Goal: Information Seeking & Learning: Learn about a topic

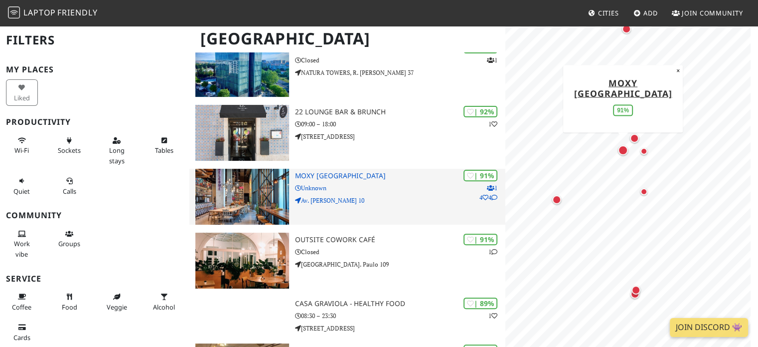
click at [351, 172] on h3 "Moxy Lisboa Oriente" at bounding box center [400, 176] width 211 height 8
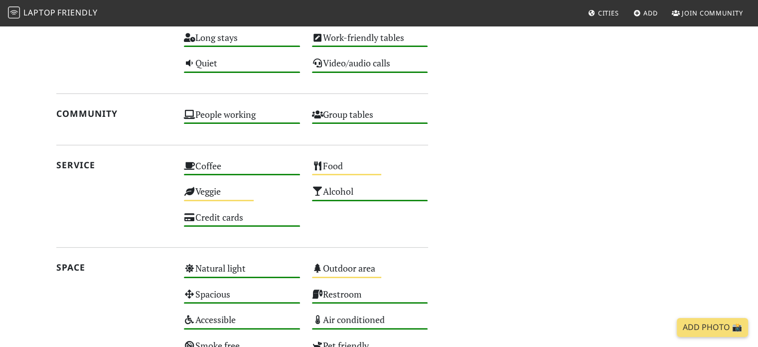
scroll to position [499, 0]
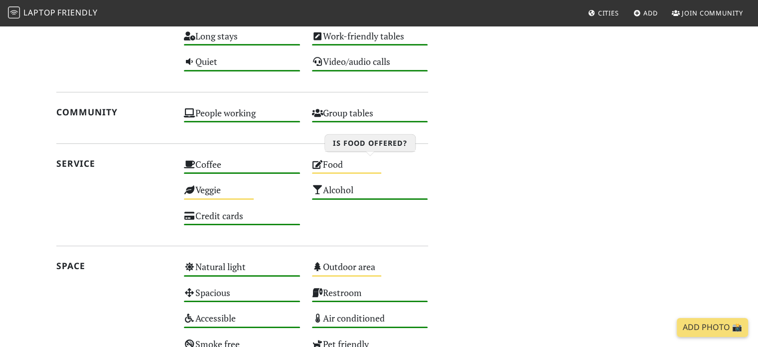
click at [379, 167] on div "Food Medium" at bounding box center [370, 168] width 128 height 25
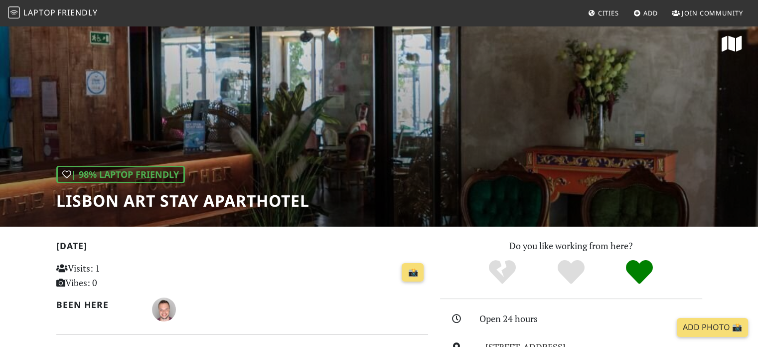
scroll to position [0, 0]
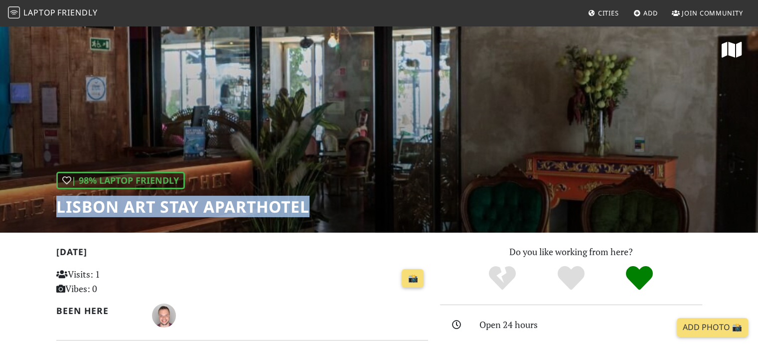
drag, startPoint x: 310, startPoint y: 210, endPoint x: 56, endPoint y: 207, distance: 253.3
click at [56, 207] on h1 "Lisbon Art Stay Aparthotel" at bounding box center [182, 206] width 253 height 19
copy h1 "Lisbon Art Stay Aparthotel"
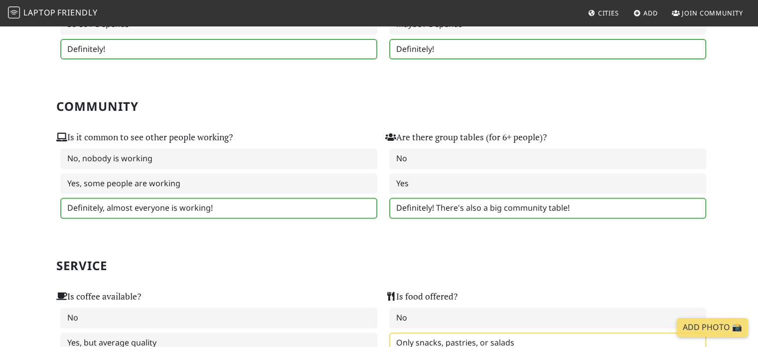
scroll to position [598, 0]
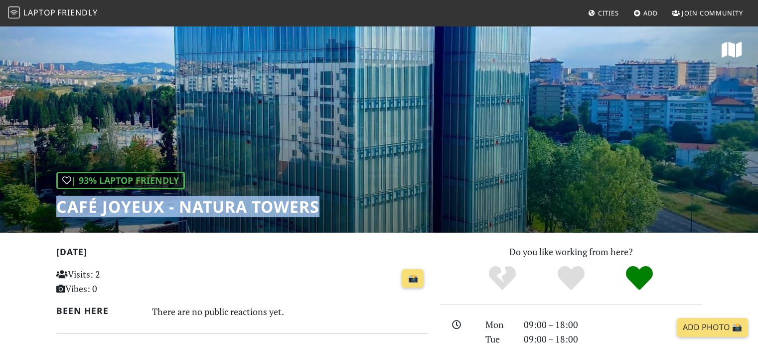
drag, startPoint x: 307, startPoint y: 204, endPoint x: 58, endPoint y: 196, distance: 249.5
click at [58, 196] on div "| 93% Laptop Friendly Café Joyeux - Natura Towers" at bounding box center [379, 128] width 758 height 207
copy h1 "Café Joyeux - Natura Towers"
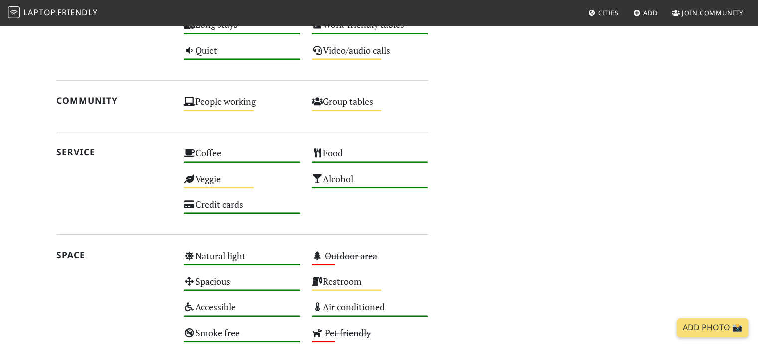
scroll to position [848, 0]
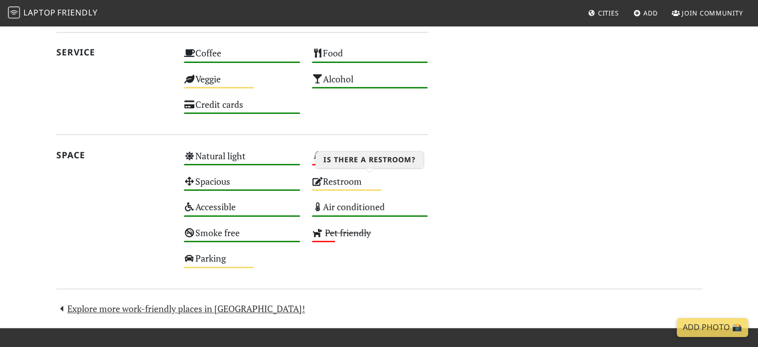
click at [354, 184] on div "Restroom Medium" at bounding box center [370, 185] width 128 height 25
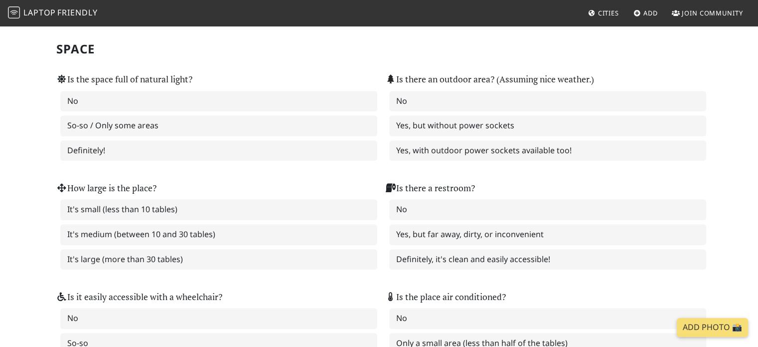
scroll to position [997, 0]
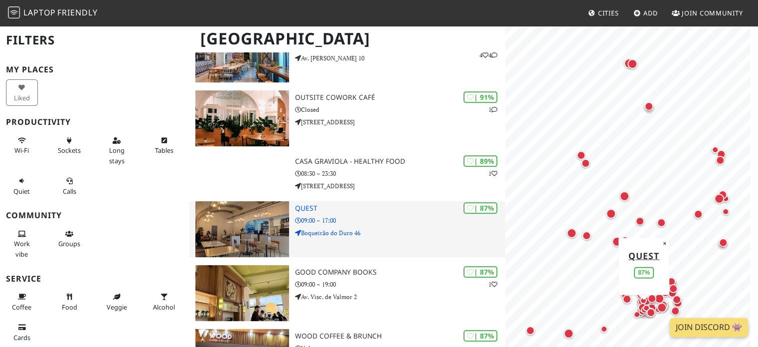
scroll to position [449, 0]
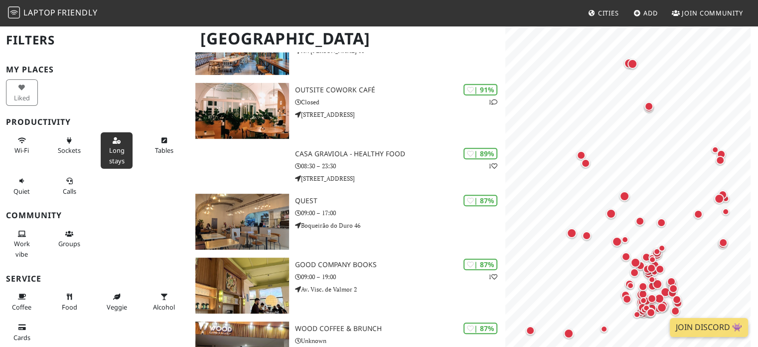
click at [116, 146] on span "Long stays" at bounding box center [116, 155] width 15 height 19
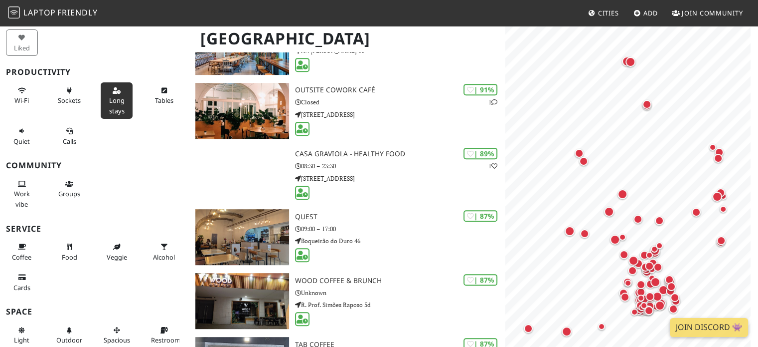
scroll to position [0, 0]
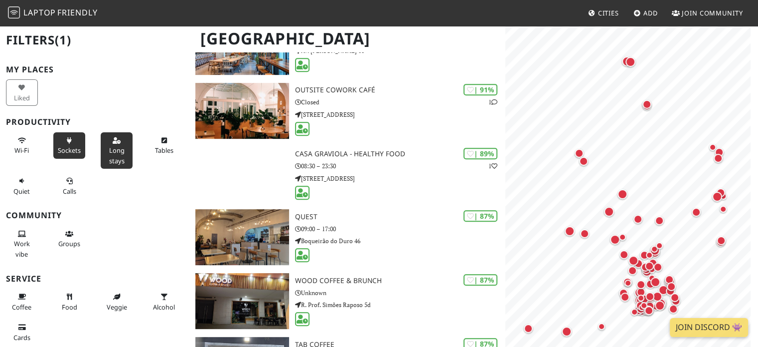
click at [68, 146] on span "Sockets" at bounding box center [69, 150] width 23 height 9
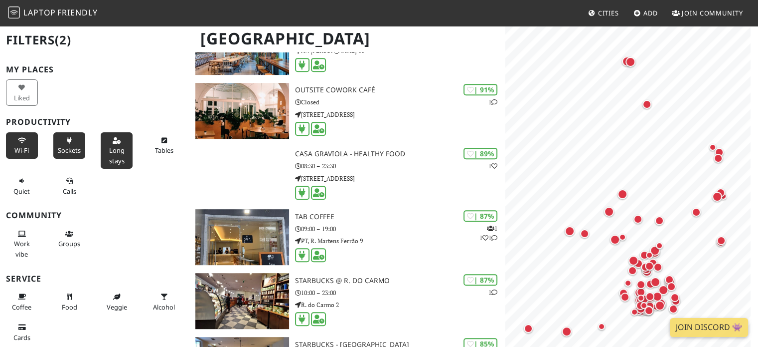
click at [20, 150] on span "Wi-Fi" at bounding box center [21, 150] width 14 height 9
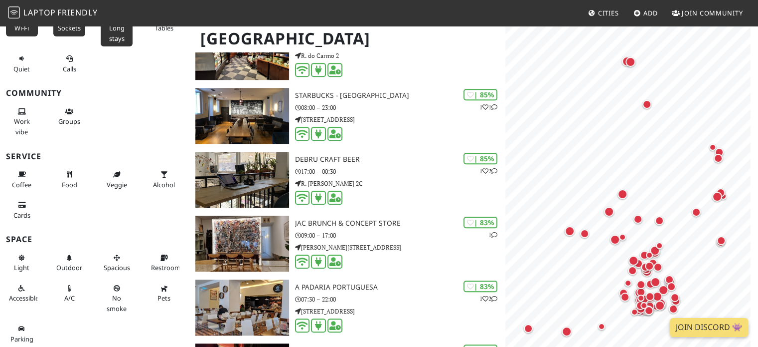
scroll to position [698, 0]
click at [149, 254] on button "Restroom" at bounding box center [164, 262] width 32 height 26
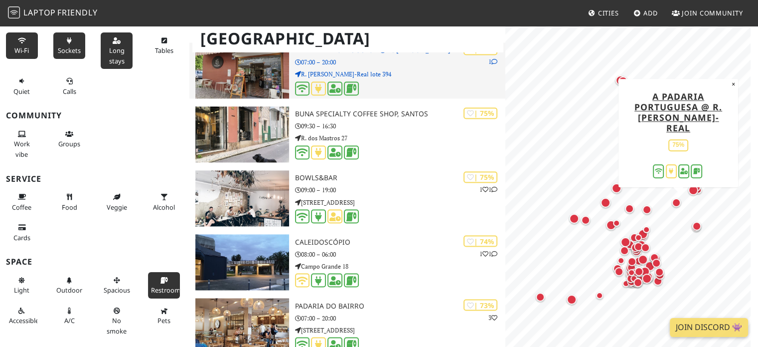
scroll to position [1739, 0]
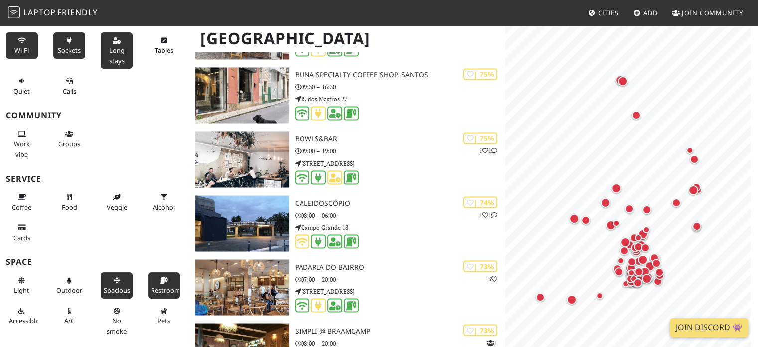
click at [113, 280] on icon at bounding box center [117, 280] width 8 height 6
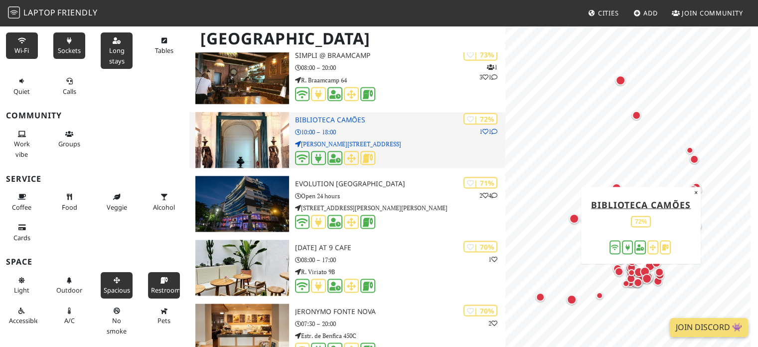
scroll to position [1839, 0]
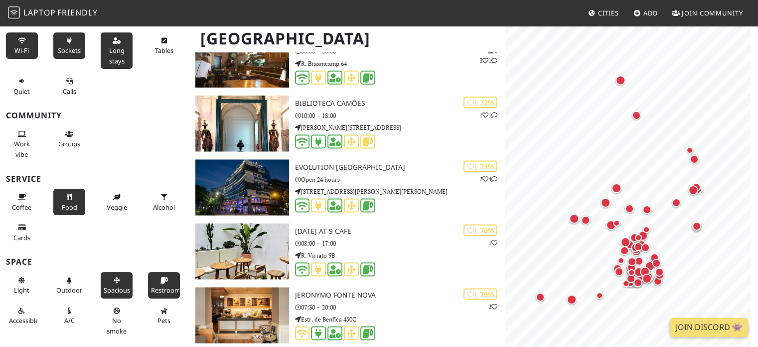
click at [70, 204] on span "Food" at bounding box center [69, 206] width 15 height 9
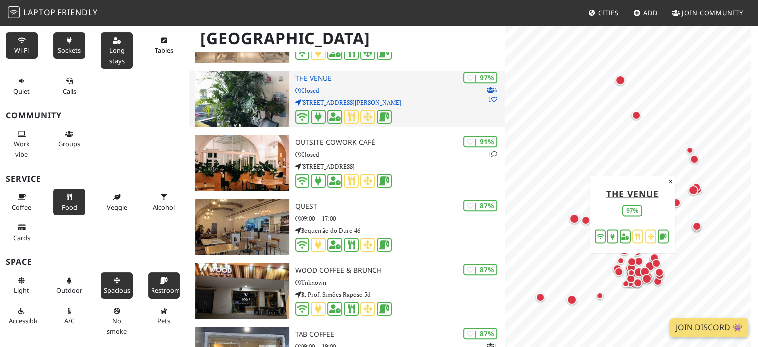
scroll to position [848, 0]
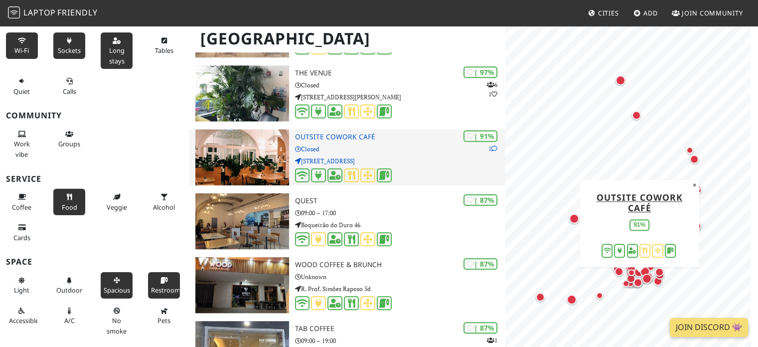
click at [346, 133] on h3 "Outsite Cowork Café" at bounding box center [400, 137] width 211 height 8
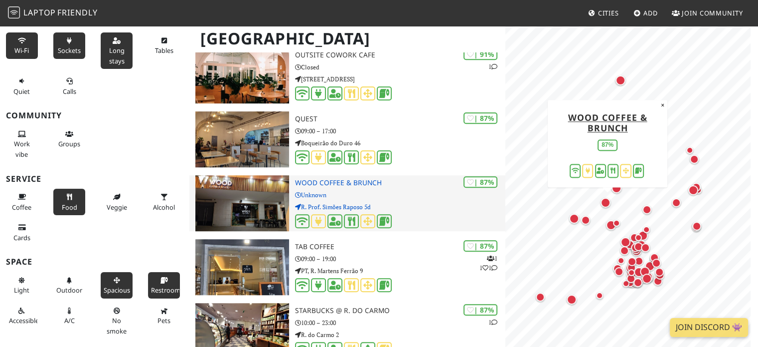
scroll to position [947, 0]
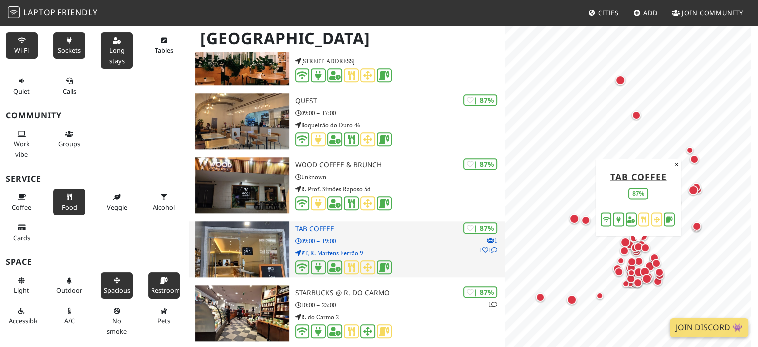
click at [322, 221] on div "| 87% 1 1 1 TAB coffee 09:00 – 19:00 PT, R. Martens Ferrão 9" at bounding box center [400, 249] width 211 height 56
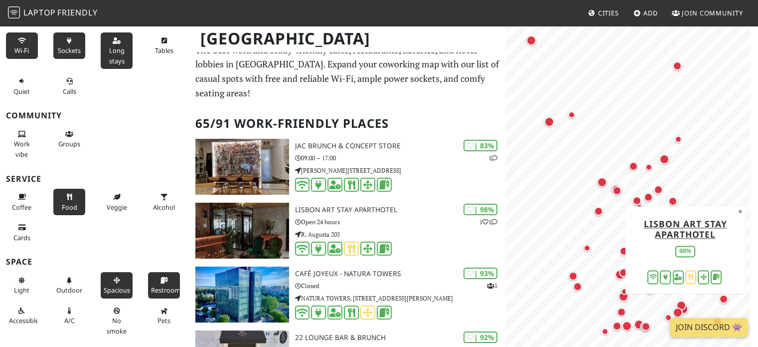
scroll to position [0, 0]
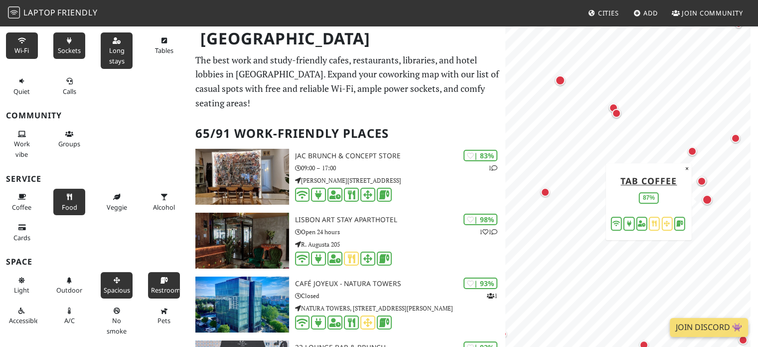
click at [707, 197] on div "Map marker" at bounding box center [708, 199] width 10 height 10
